Goal: Task Accomplishment & Management: Use online tool/utility

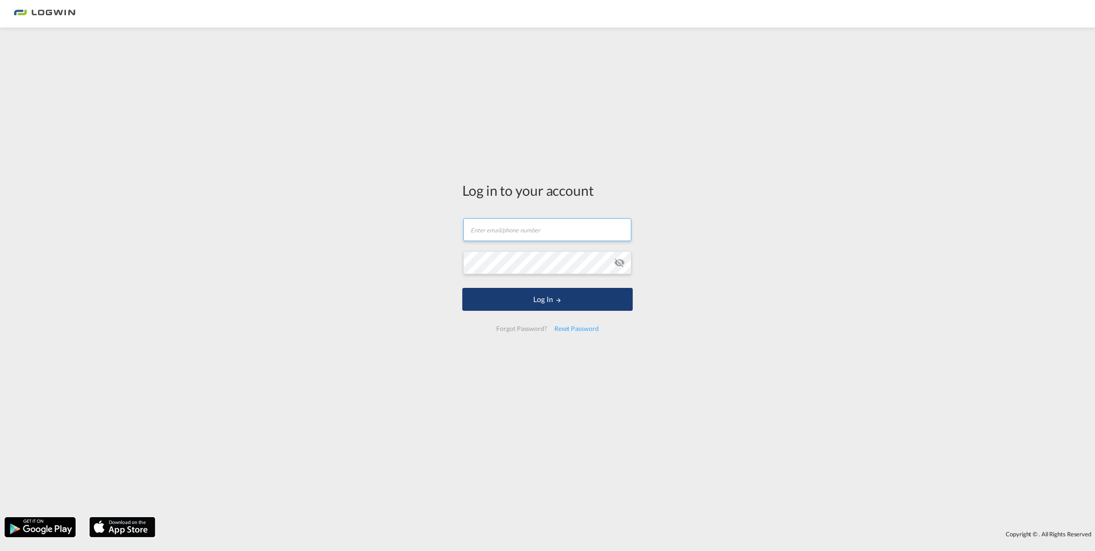
type input "[PERSON_NAME][EMAIL_ADDRESS][PERSON_NAME][DOMAIN_NAME]"
click at [536, 299] on button "Log In" at bounding box center [547, 299] width 170 height 23
